Goal: Task Accomplishment & Management: Manage account settings

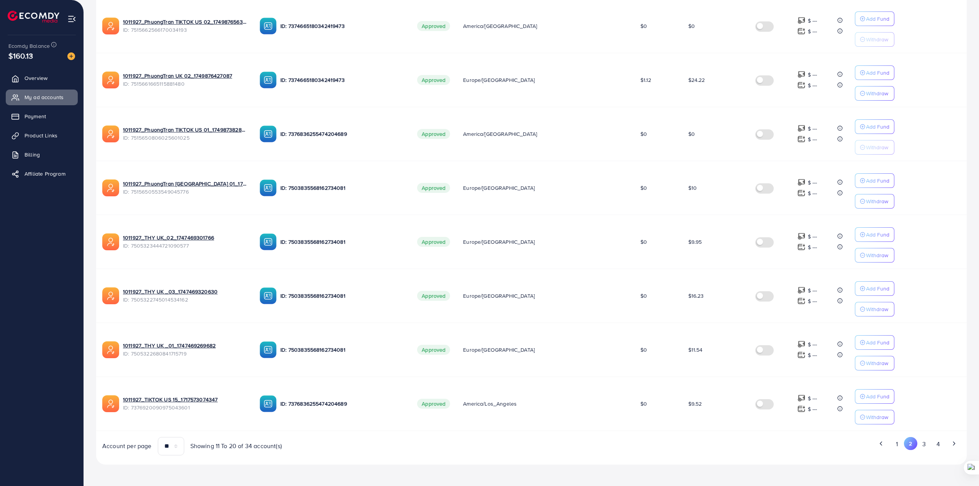
scroll to position [300, 0]
click at [929, 443] on button "3" at bounding box center [924, 444] width 14 height 14
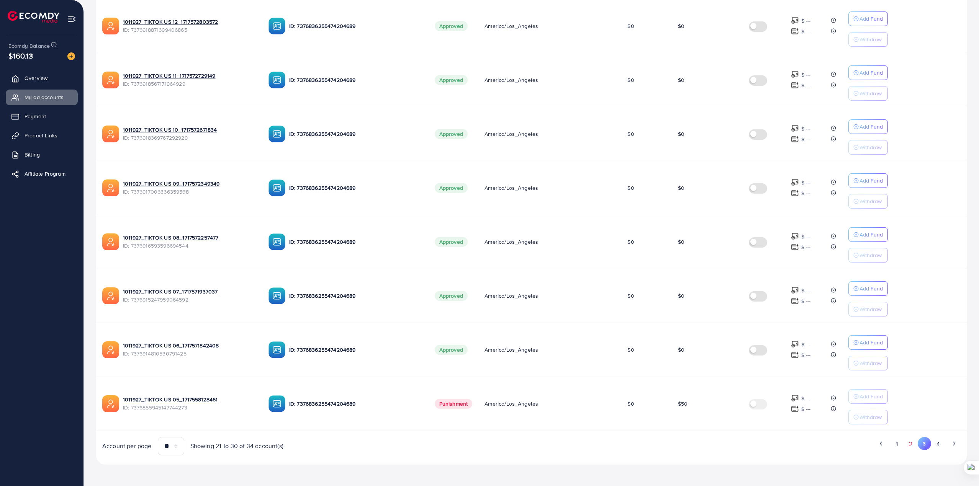
click at [909, 443] on button "2" at bounding box center [911, 444] width 14 height 14
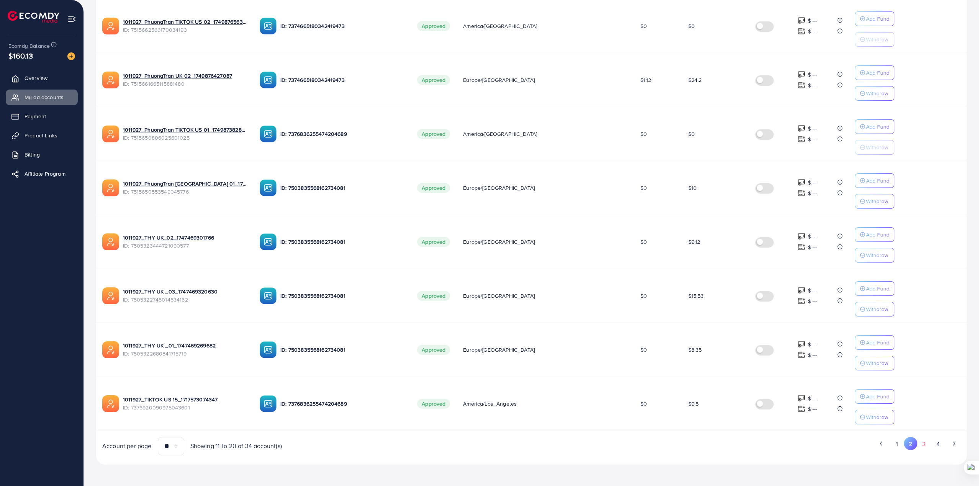
click at [921, 446] on button "3" at bounding box center [924, 444] width 14 height 14
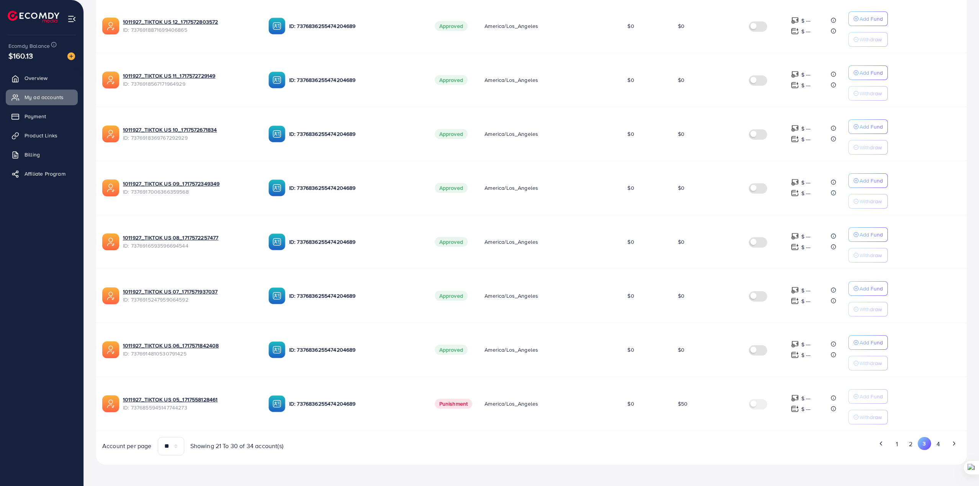
click at [910, 444] on button "2" at bounding box center [911, 444] width 14 height 14
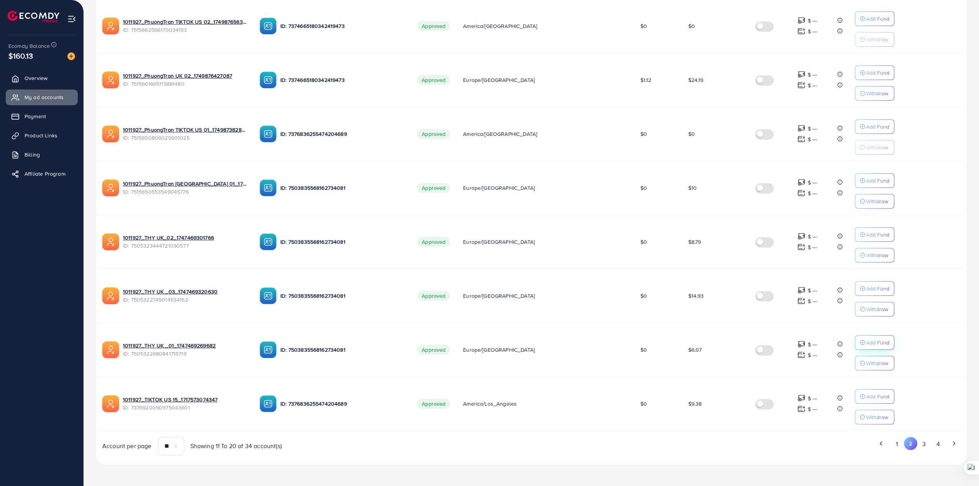
click at [866, 339] on p "Add Fund" at bounding box center [877, 342] width 23 height 9
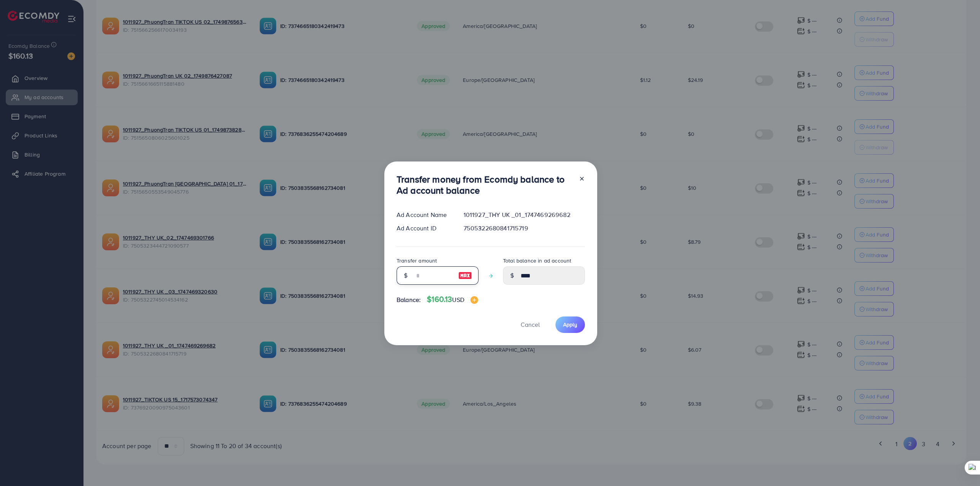
click at [420, 276] on input "number" at bounding box center [433, 275] width 38 height 18
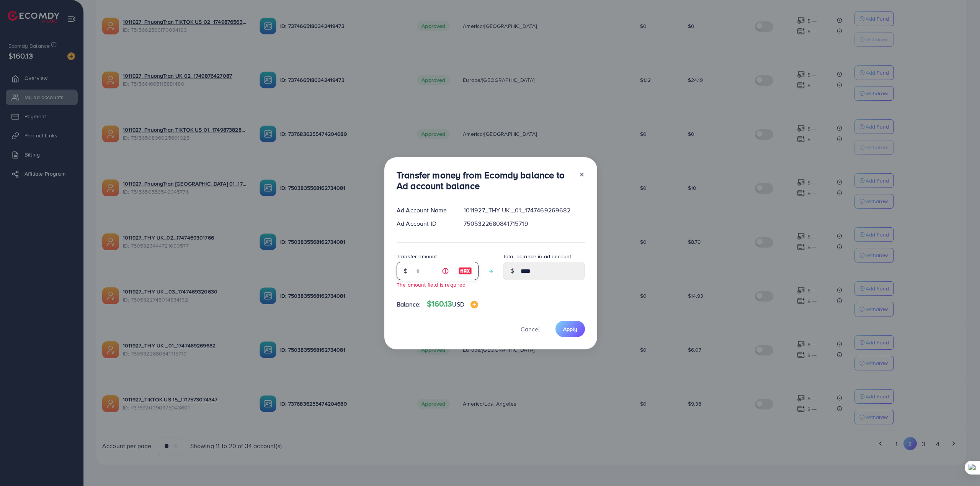
click at [425, 270] on input "number" at bounding box center [433, 271] width 38 height 18
click at [426, 270] on input "number" at bounding box center [433, 271] width 38 height 18
click at [533, 328] on span "Cancel" at bounding box center [530, 329] width 19 height 8
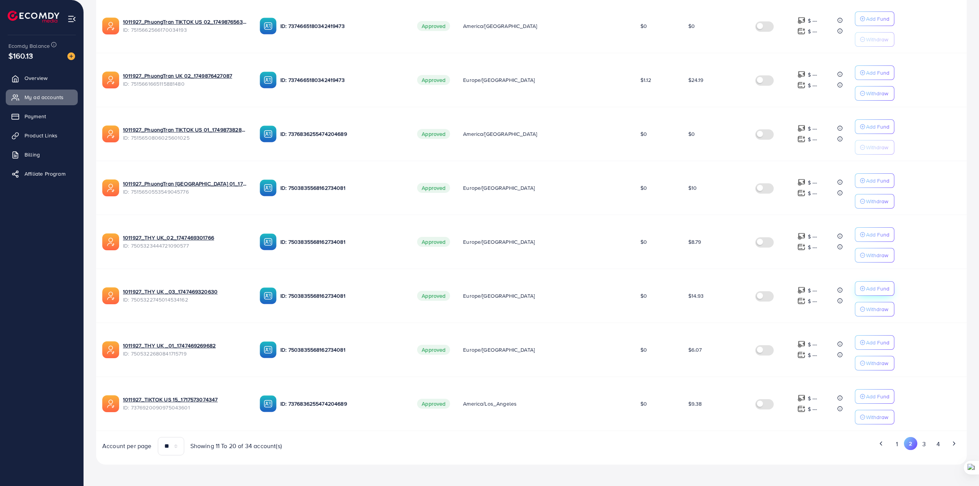
click at [869, 286] on p "Add Fund" at bounding box center [877, 288] width 23 height 9
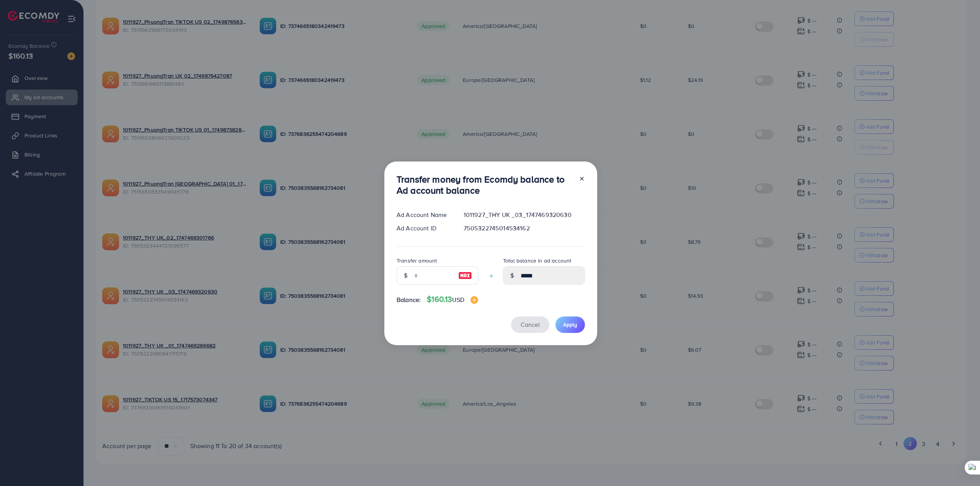
click at [521, 324] on span "Cancel" at bounding box center [530, 324] width 19 height 8
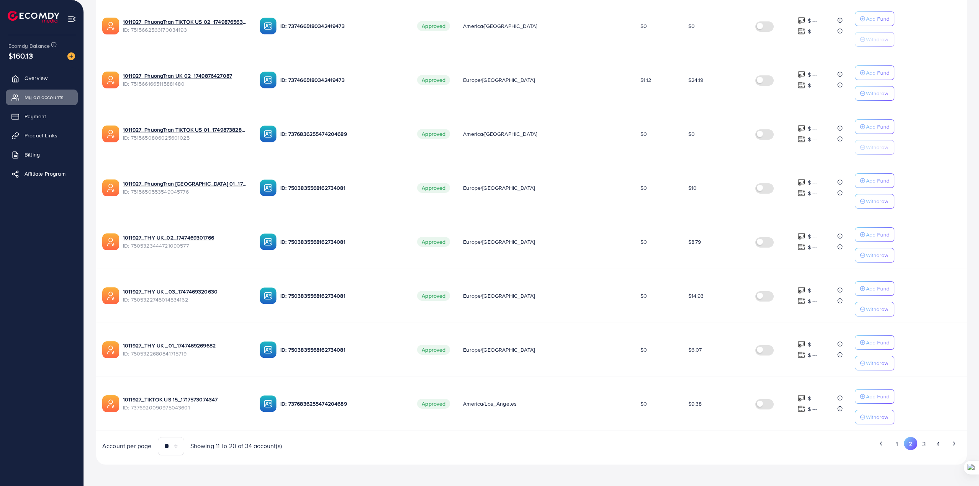
click at [584, 451] on ul "1 2 3 4" at bounding box center [749, 444] width 423 height 14
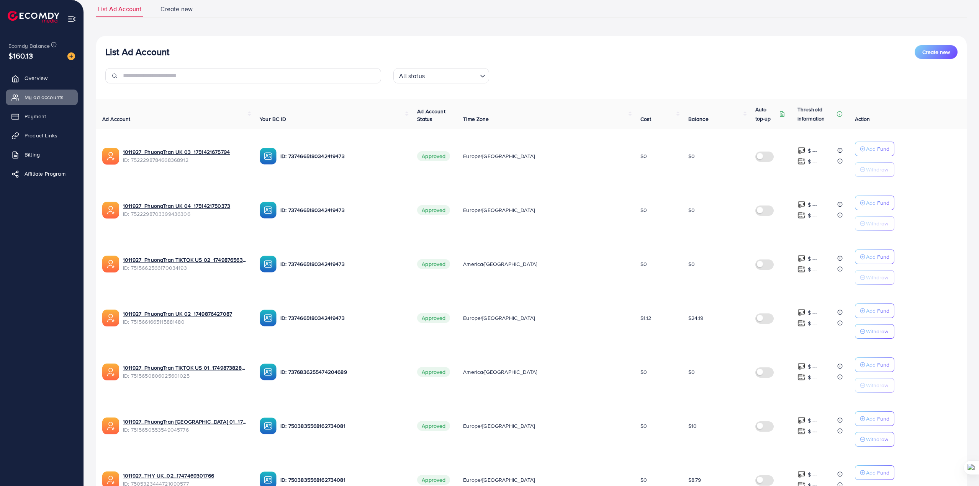
scroll to position [0, 0]
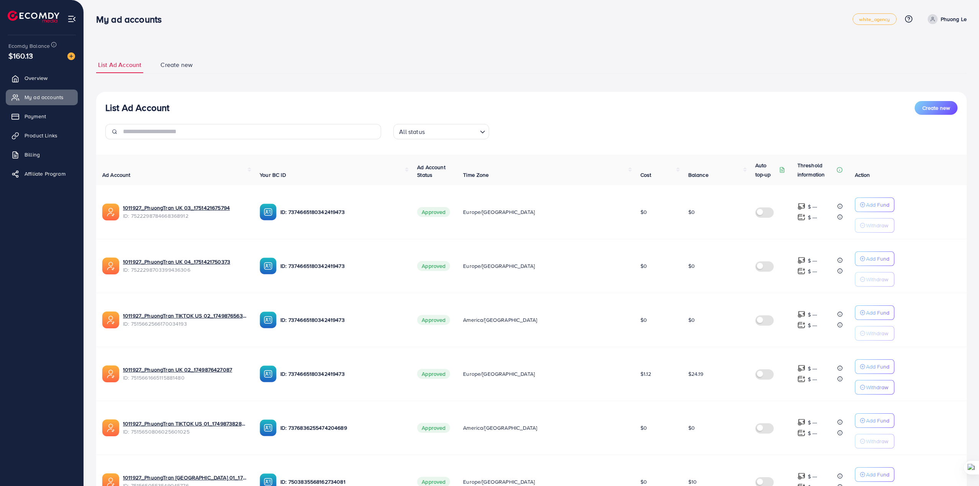
click at [68, 453] on div "Ecomdy Balance $160.13 Overview My ad accounts Payment Product Links Billing Af…" at bounding box center [42, 243] width 84 height 486
